Goal: Task Accomplishment & Management: Manage account settings

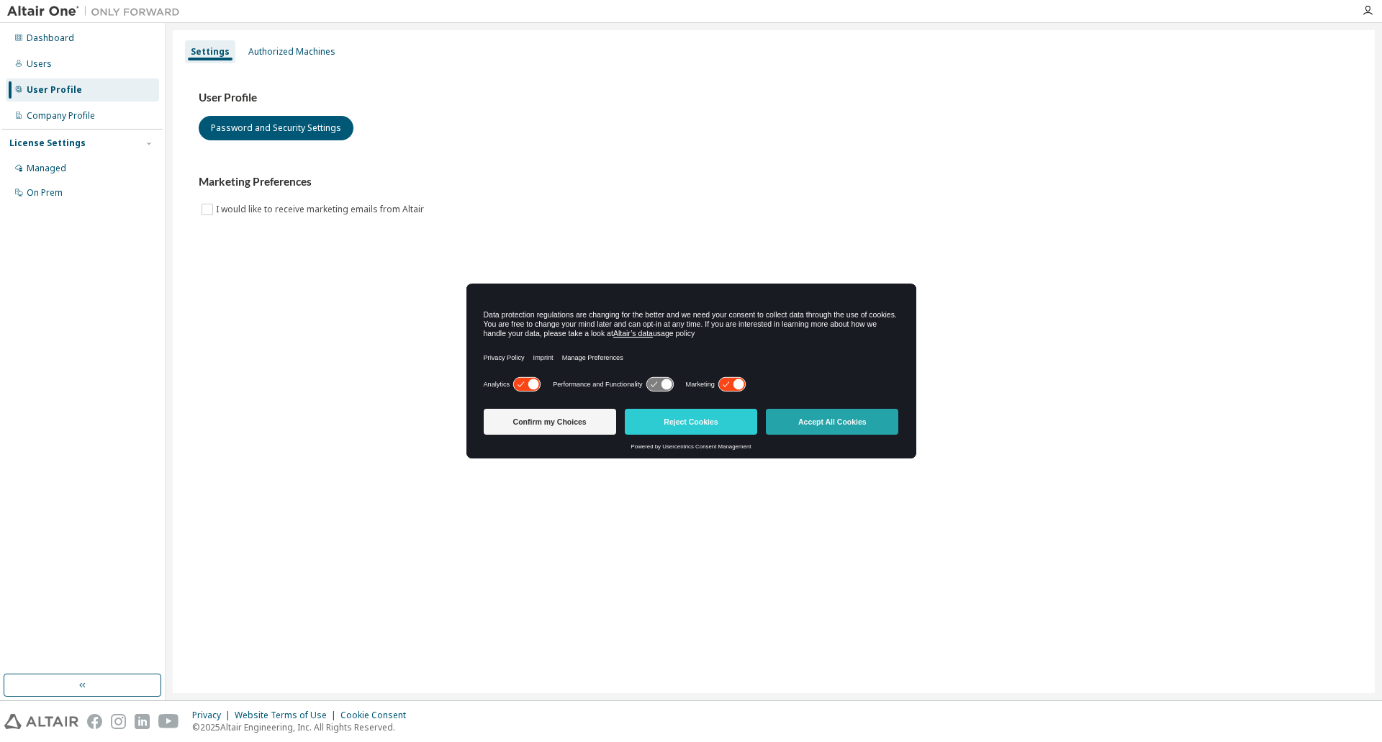
click at [866, 426] on button "Accept All Cookies" at bounding box center [832, 422] width 132 height 26
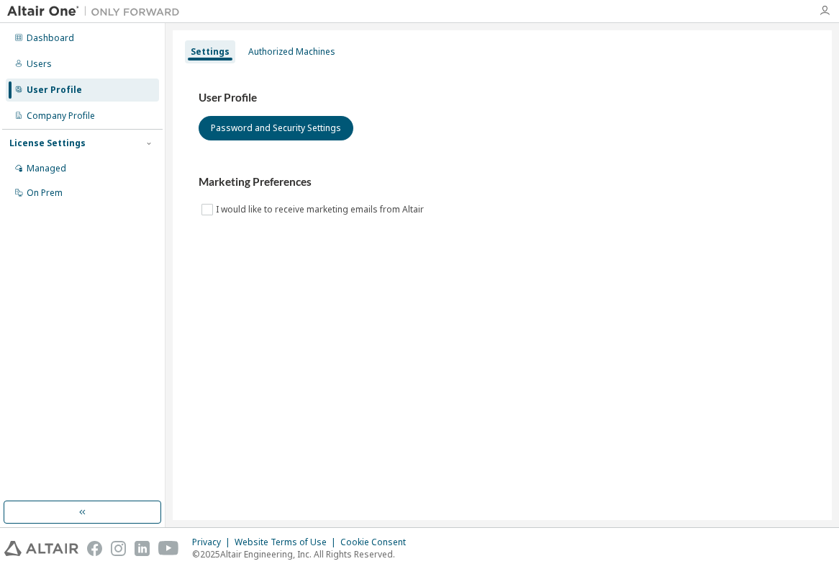
click at [824, 9] on icon "button" at bounding box center [825, 11] width 12 height 12
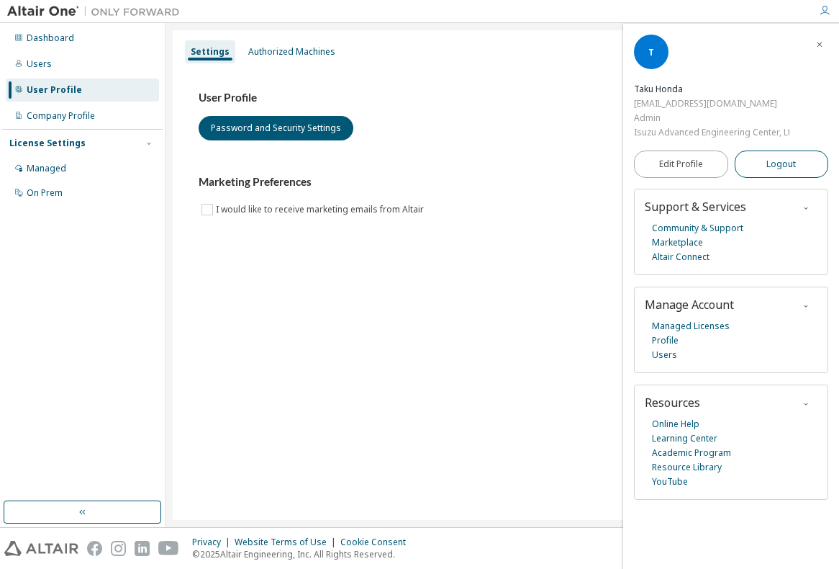
click at [784, 167] on span "Logout" at bounding box center [782, 164] width 30 height 14
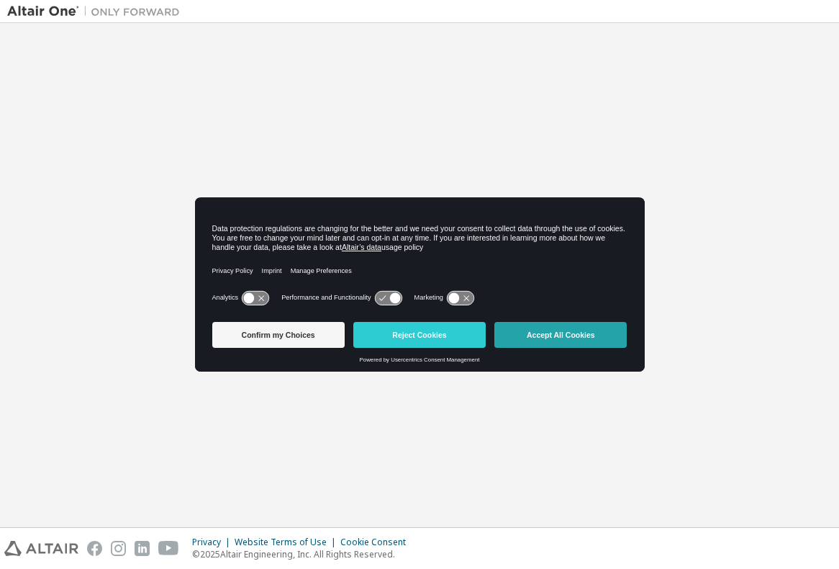
click at [548, 333] on button "Accept All Cookies" at bounding box center [561, 335] width 132 height 26
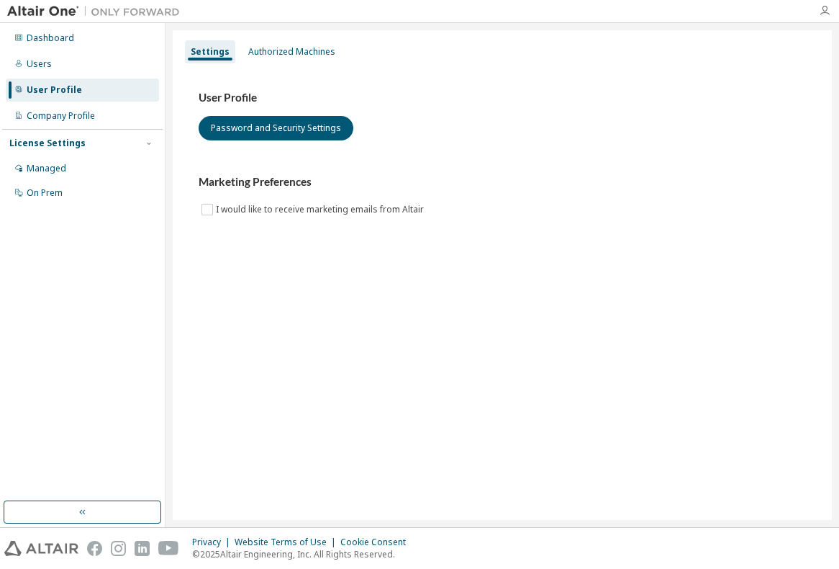
click at [825, 9] on icon "button" at bounding box center [825, 11] width 12 height 12
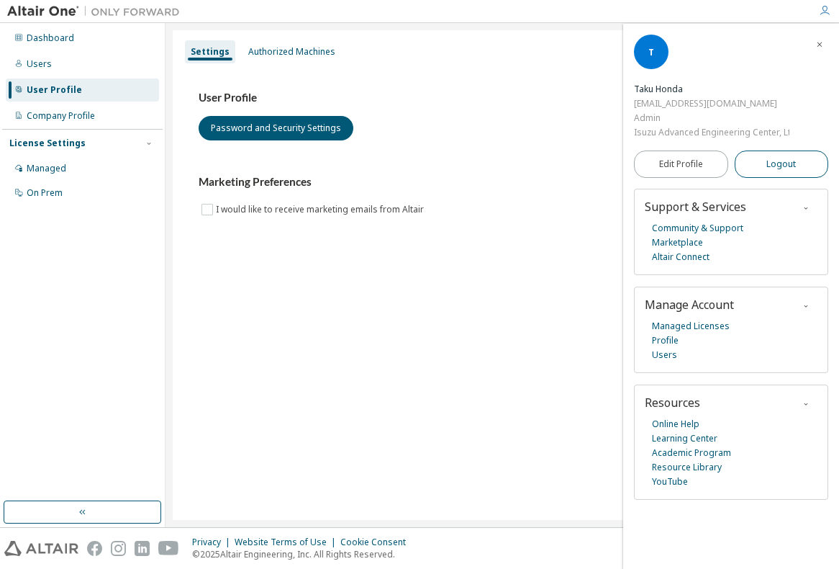
click at [778, 163] on span "Logout" at bounding box center [782, 164] width 30 height 14
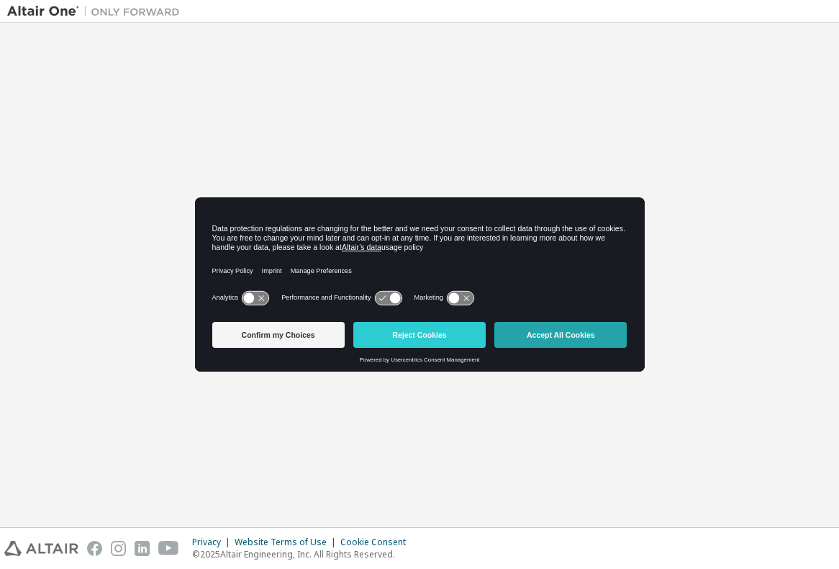
click at [557, 335] on button "Accept All Cookies" at bounding box center [561, 335] width 132 height 26
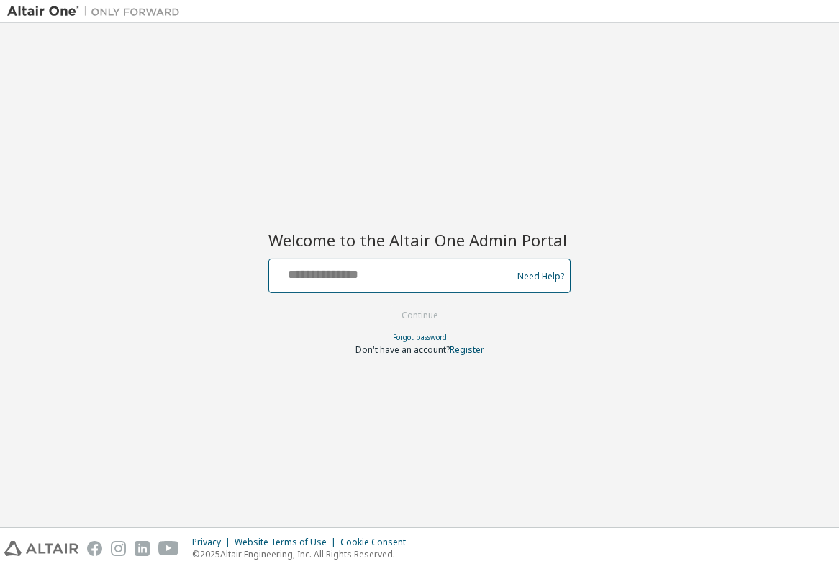
click at [450, 281] on input "text" at bounding box center [392, 272] width 235 height 21
click at [440, 143] on div "Welcome to the Altair One Admin Portal Need Help? Please make sure that you pro…" at bounding box center [419, 275] width 825 height 490
